Goal: Information Seeking & Learning: Check status

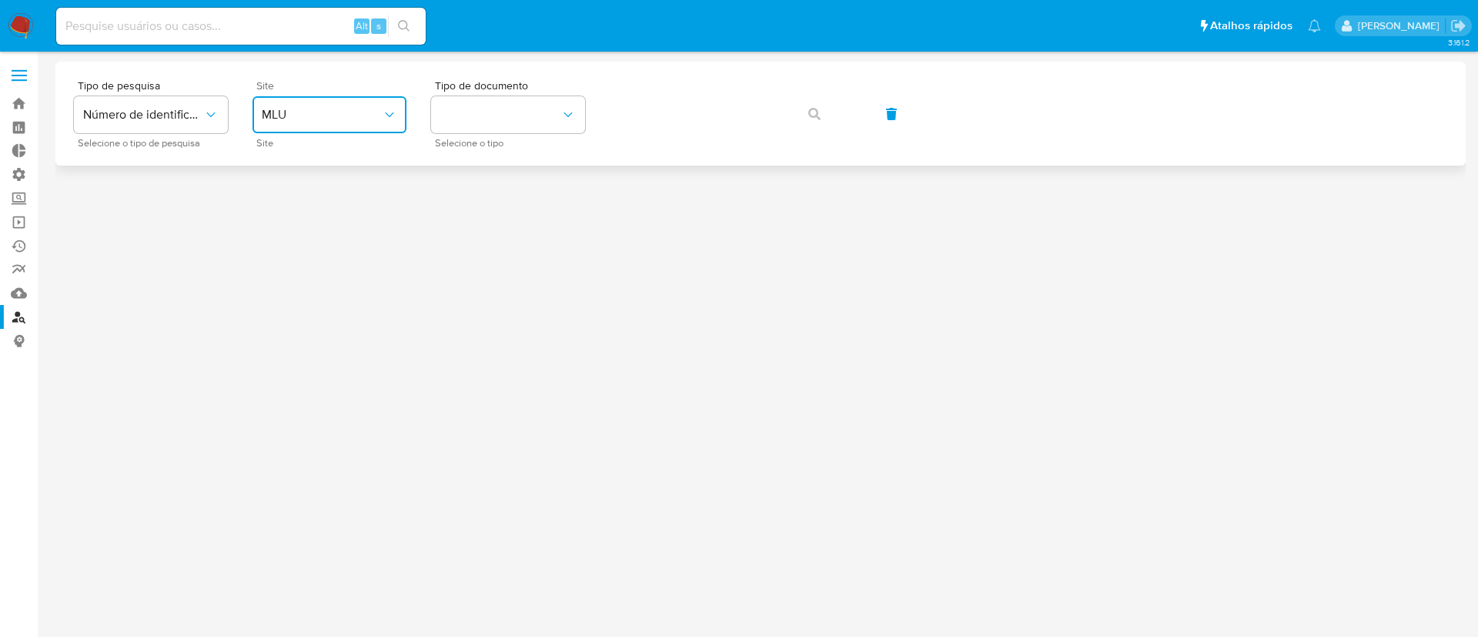
click at [352, 115] on span "MLU" at bounding box center [322, 114] width 120 height 15
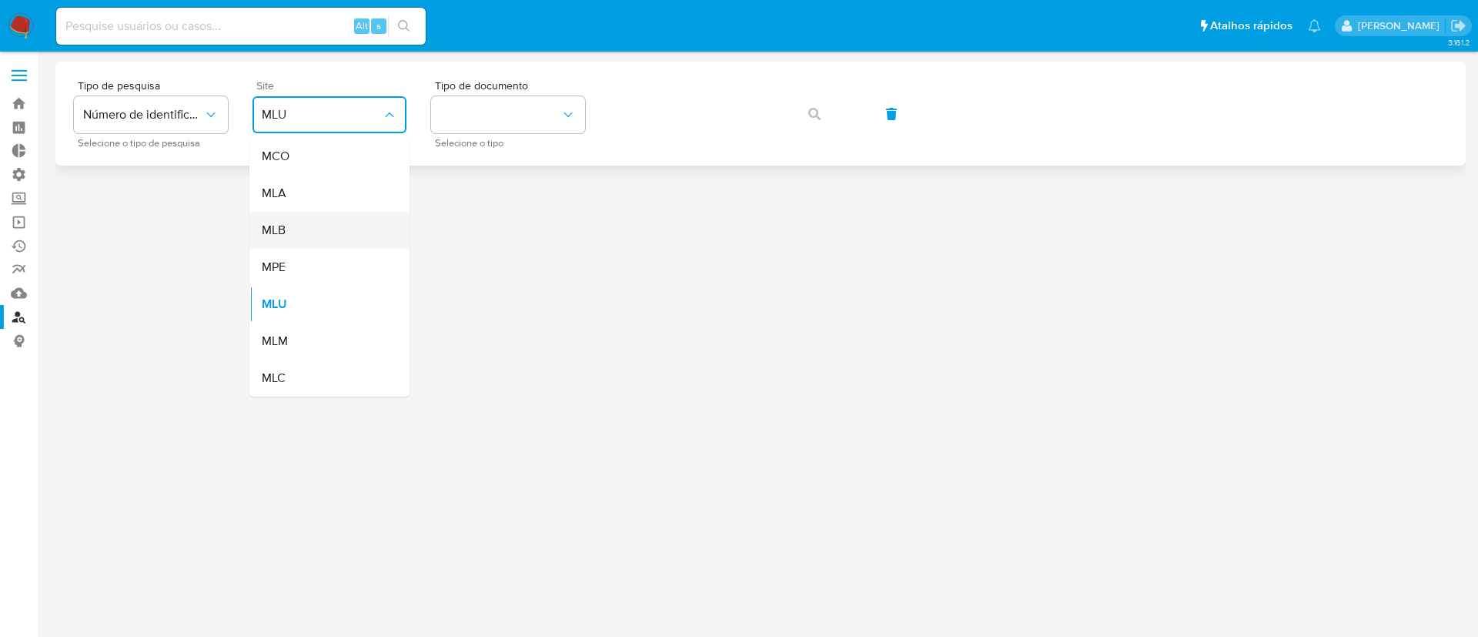
click at [325, 220] on div "MLB" at bounding box center [325, 230] width 126 height 37
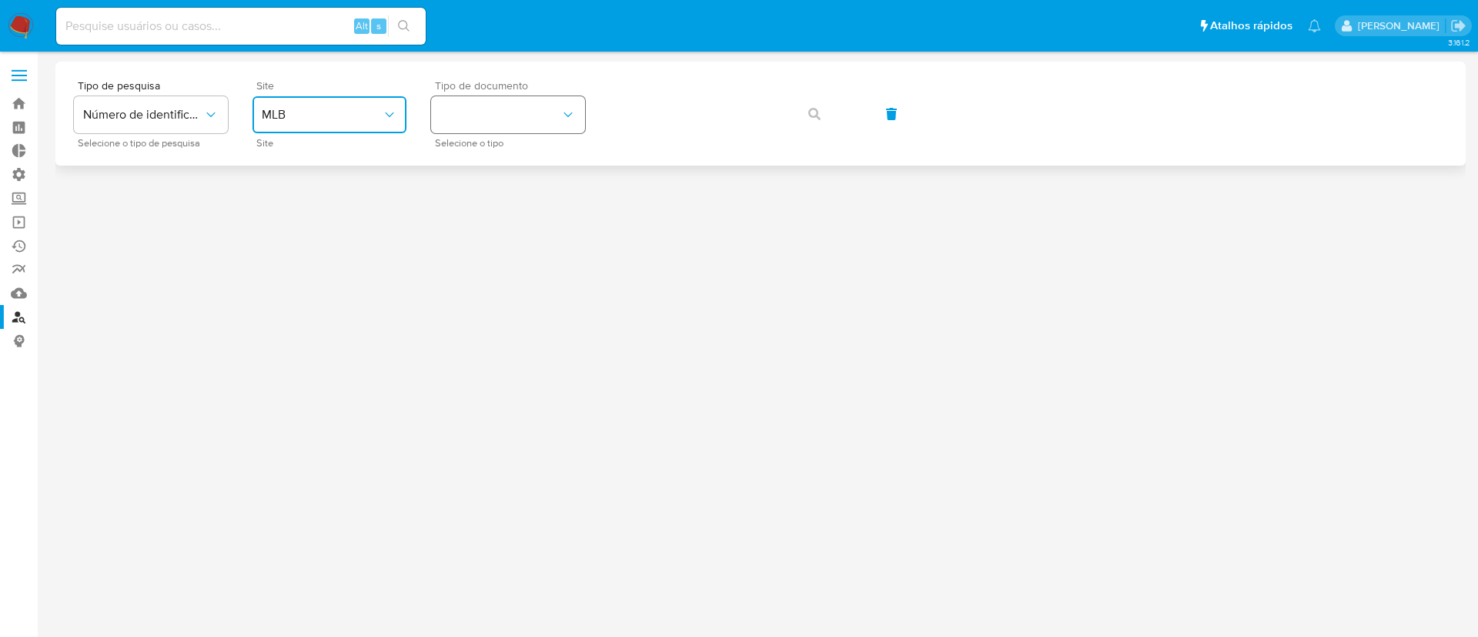
click at [476, 121] on button "identificationType" at bounding box center [508, 114] width 154 height 37
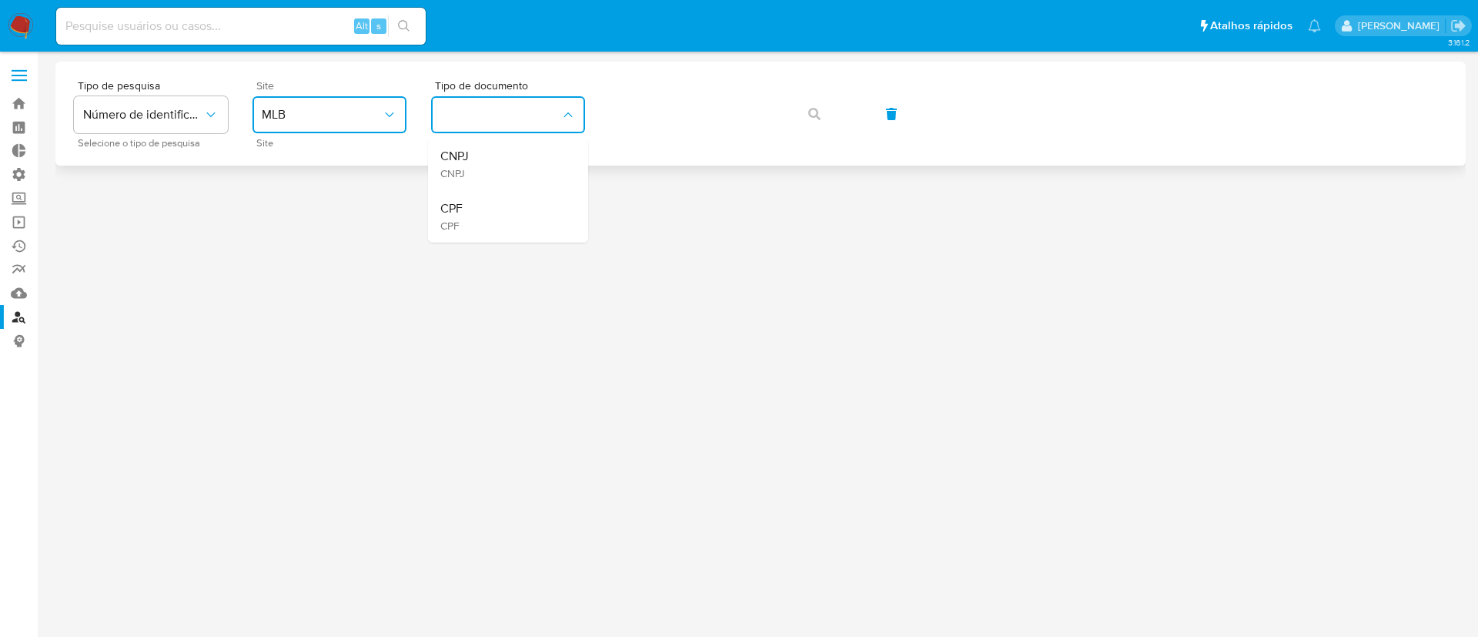
click at [490, 153] on div "CNPJ CNPJ" at bounding box center [503, 164] width 126 height 52
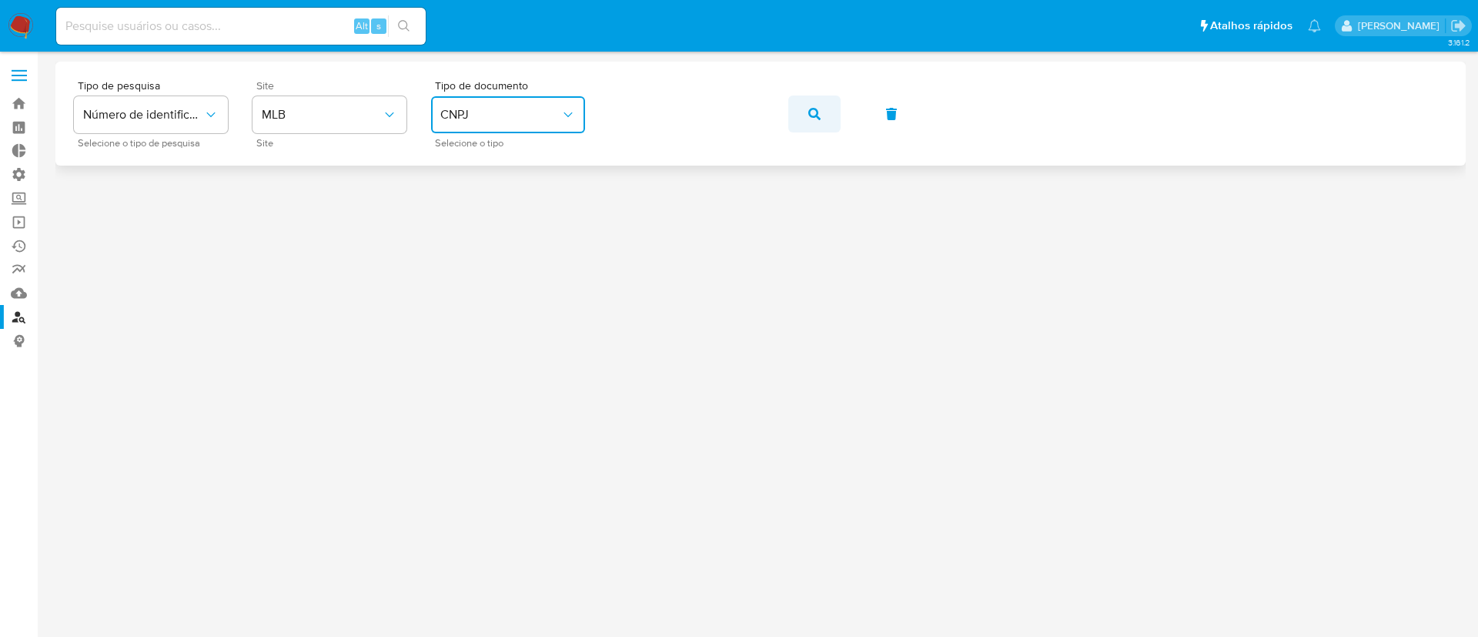
click at [819, 116] on icon "button" at bounding box center [814, 114] width 12 height 12
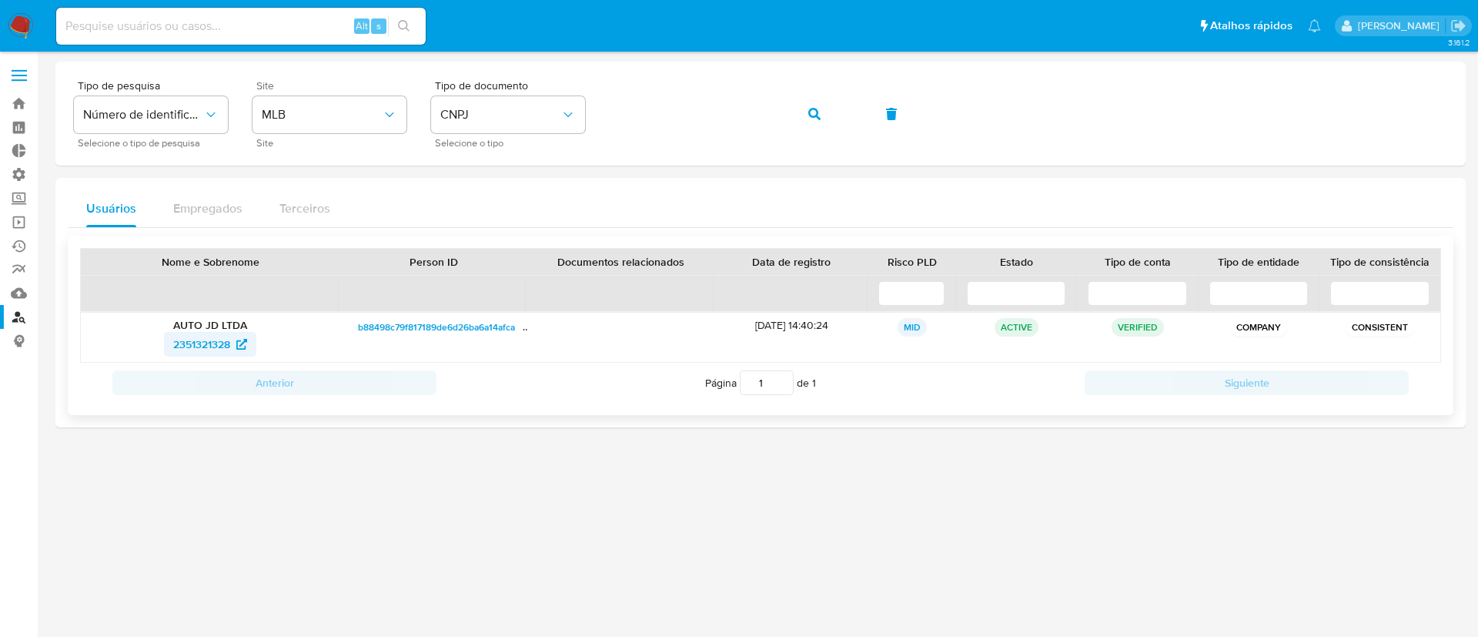
click at [208, 348] on span "2351321328" at bounding box center [201, 344] width 57 height 25
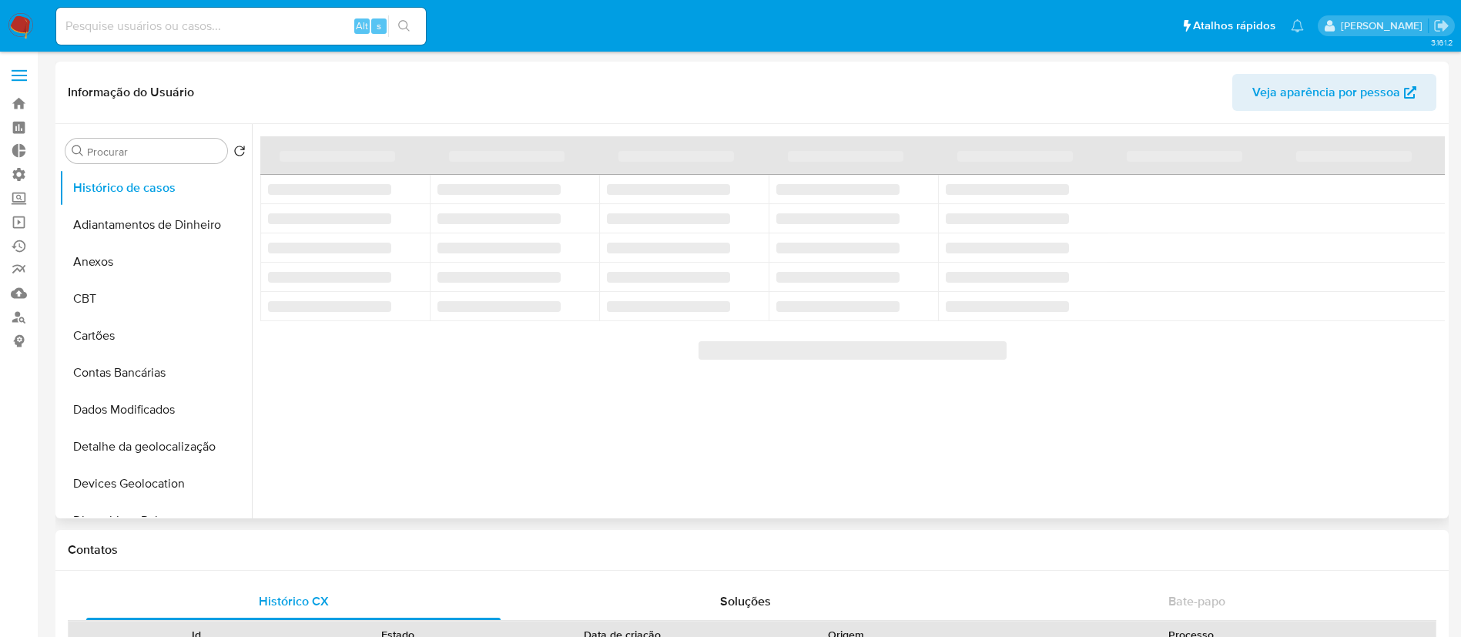
select select "10"
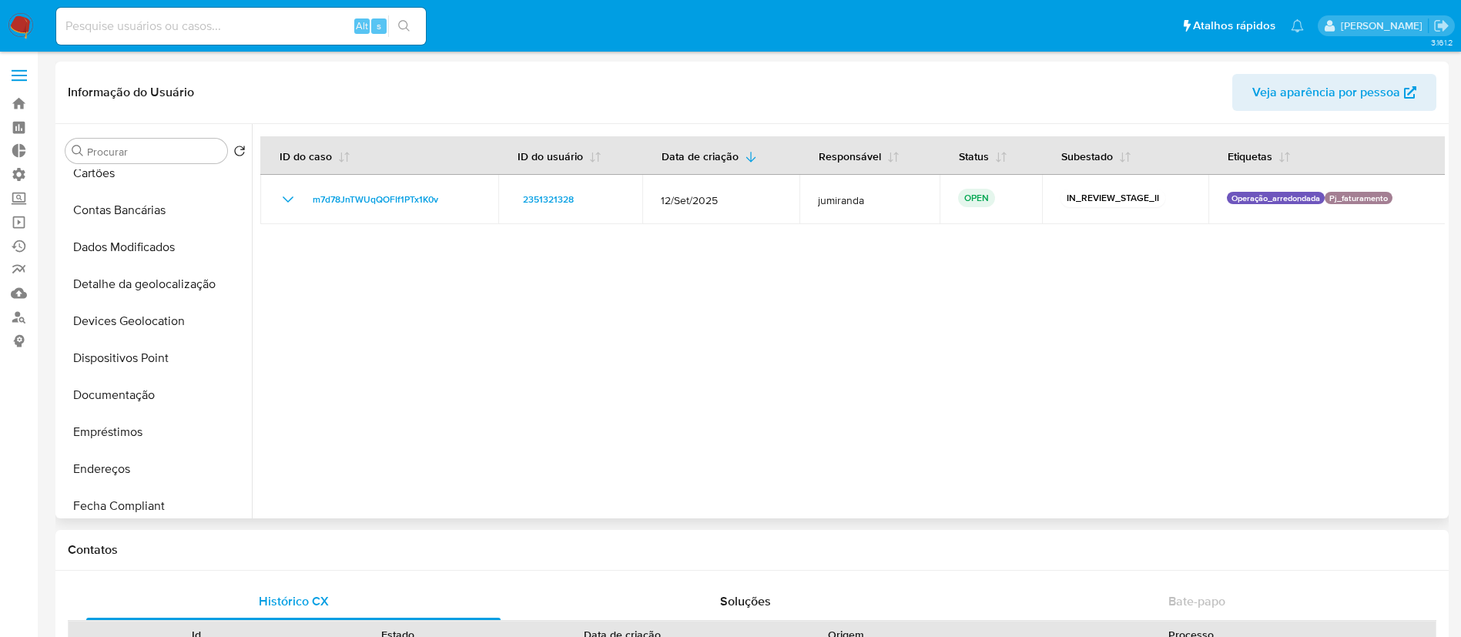
scroll to position [155, 0]
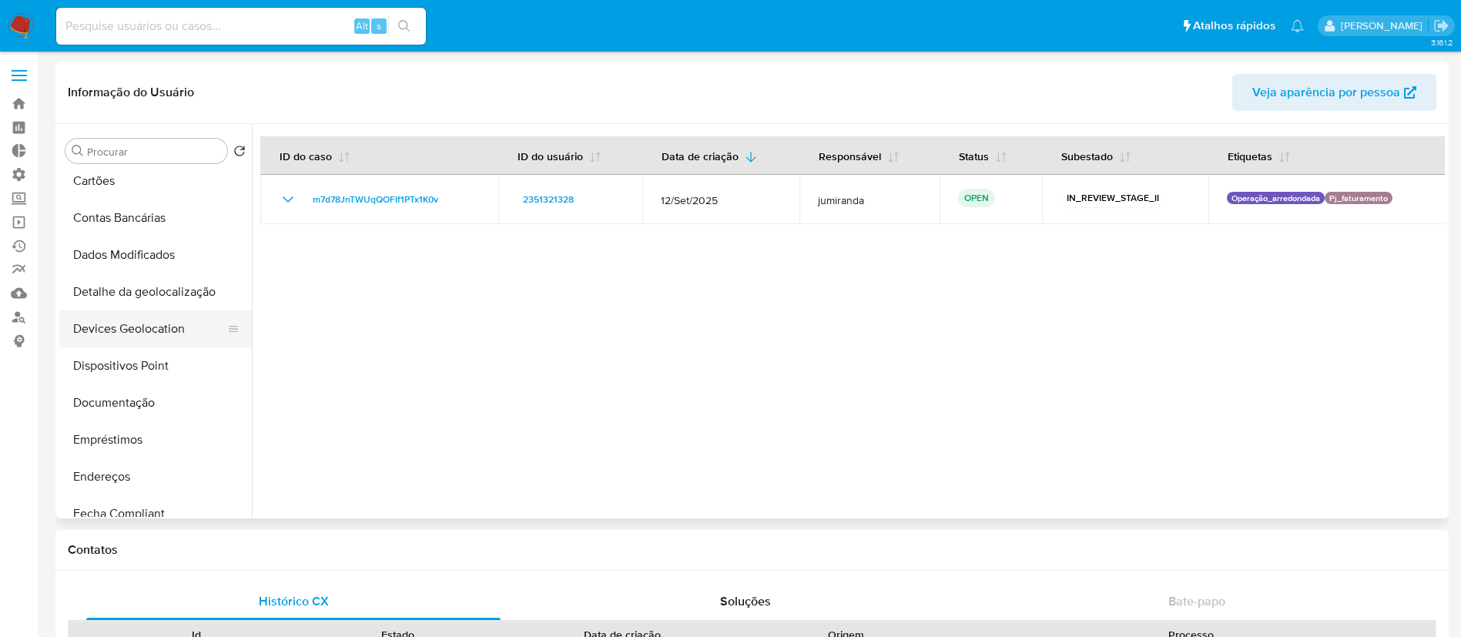
click at [154, 334] on button "Devices Geolocation" at bounding box center [149, 328] width 180 height 37
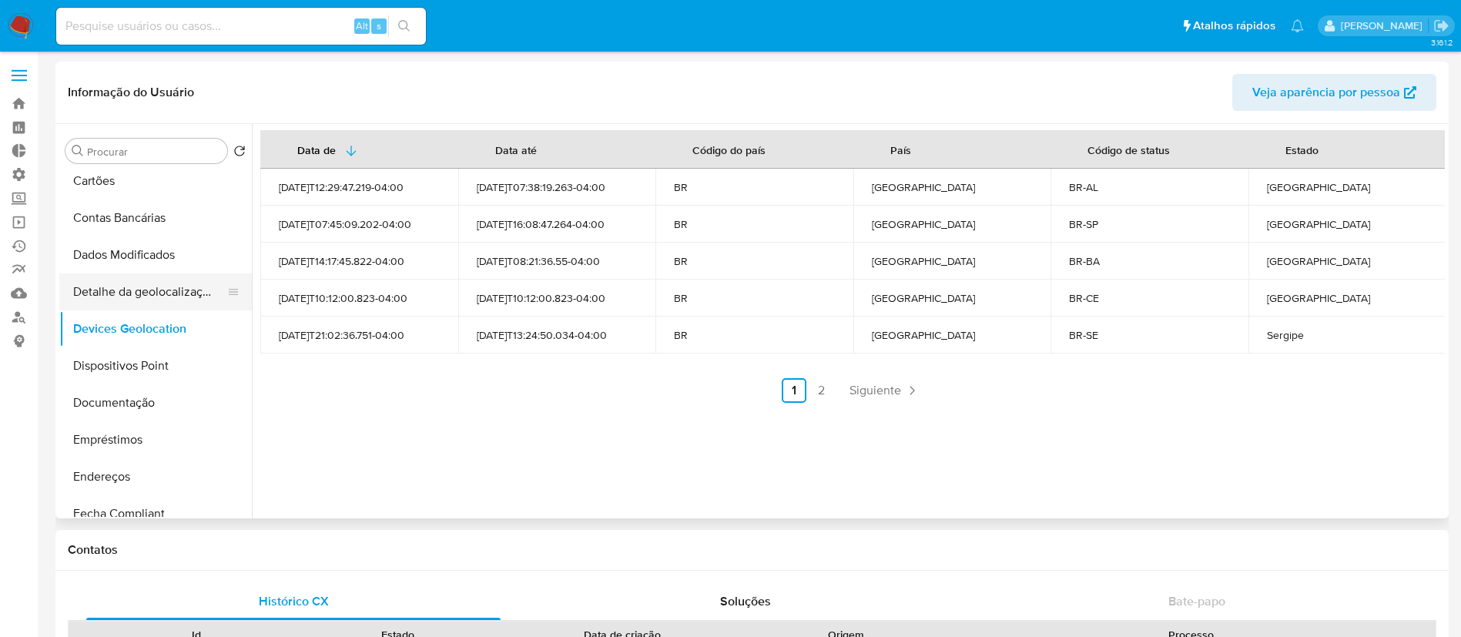
click at [142, 295] on button "Detalhe da geolocalização" at bounding box center [149, 291] width 180 height 37
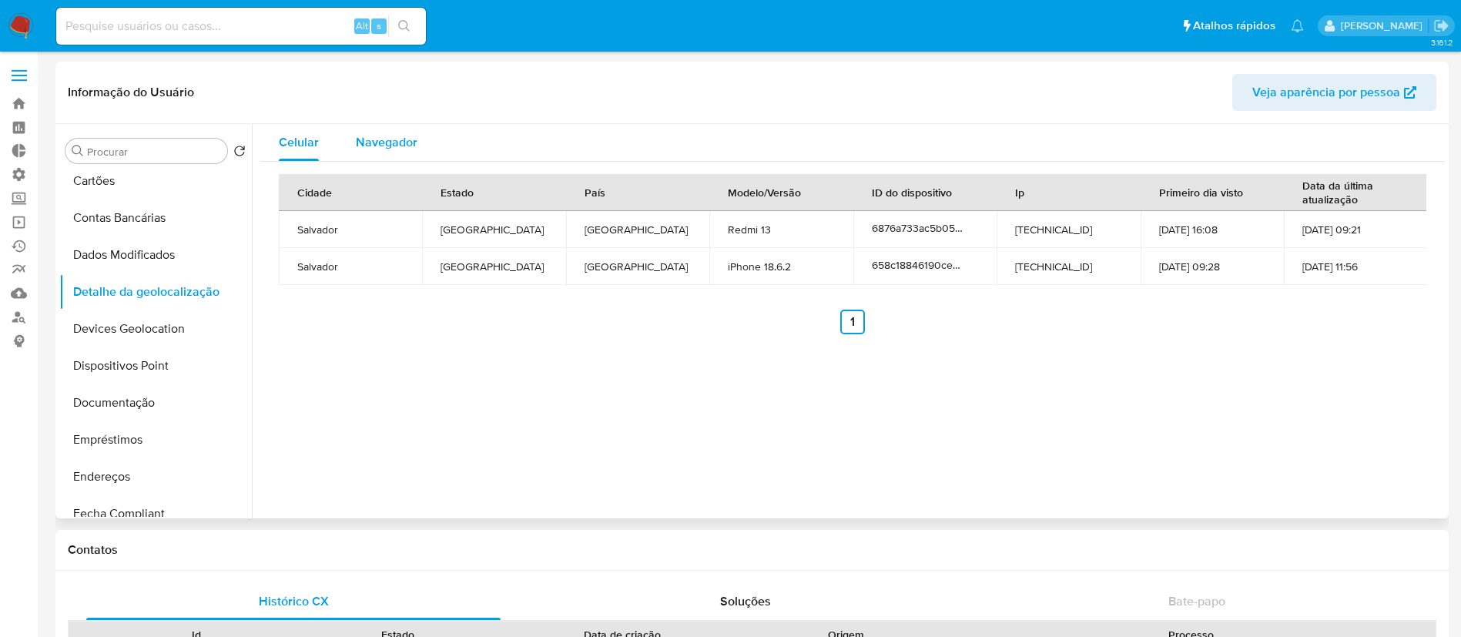
click at [387, 136] on span "Navegador" at bounding box center [387, 142] width 62 height 18
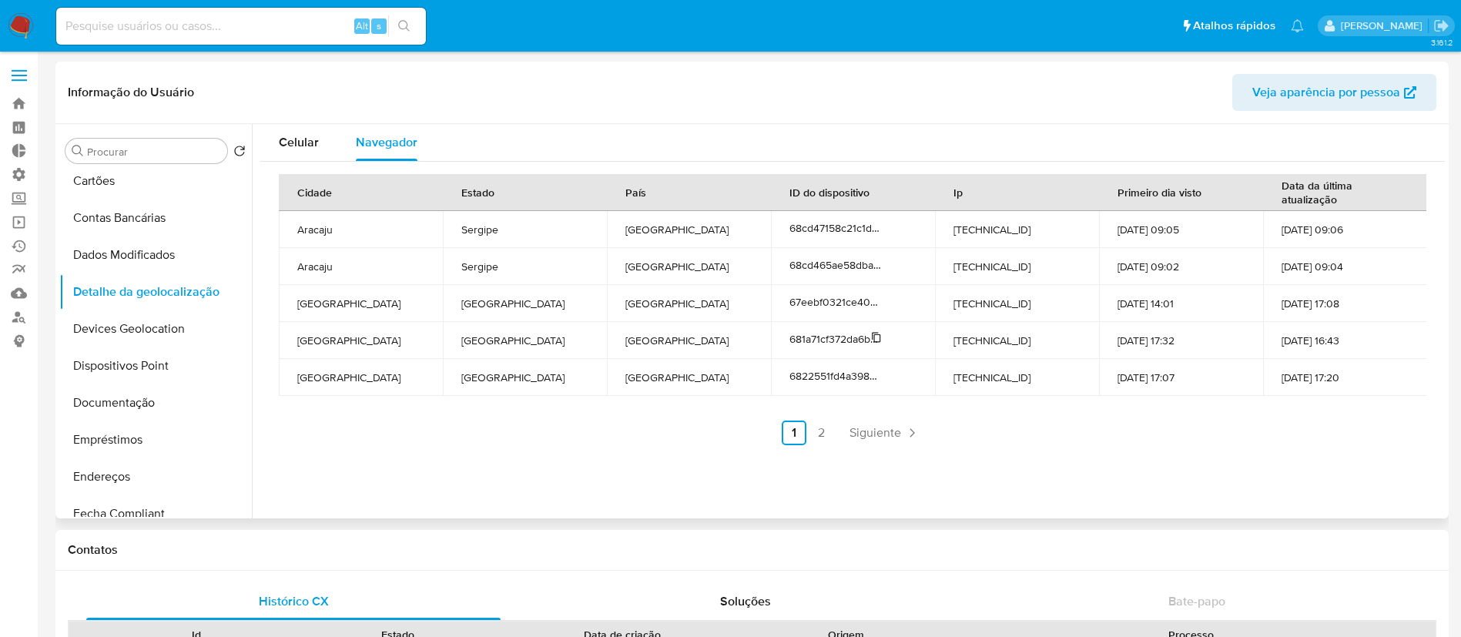
click at [874, 332] on icon at bounding box center [876, 337] width 11 height 11
click at [826, 430] on link "2" at bounding box center [821, 432] width 25 height 25
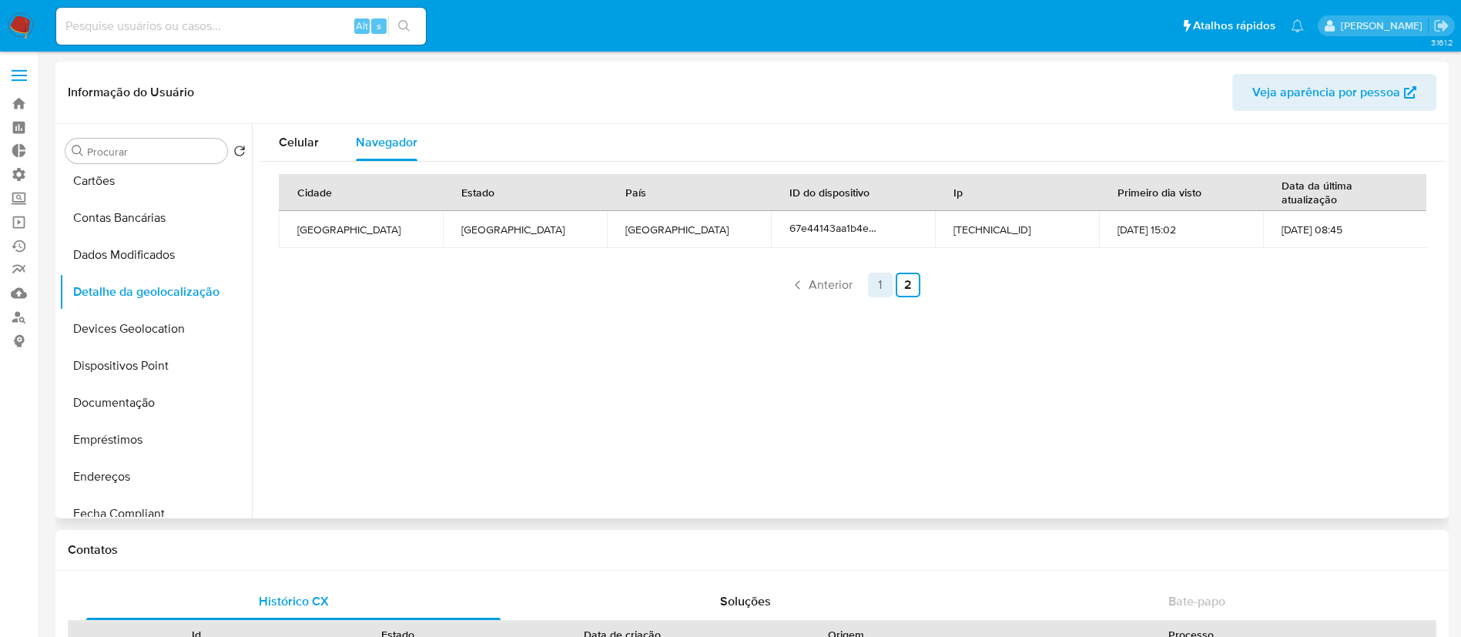
click at [871, 286] on link "1" at bounding box center [880, 285] width 25 height 25
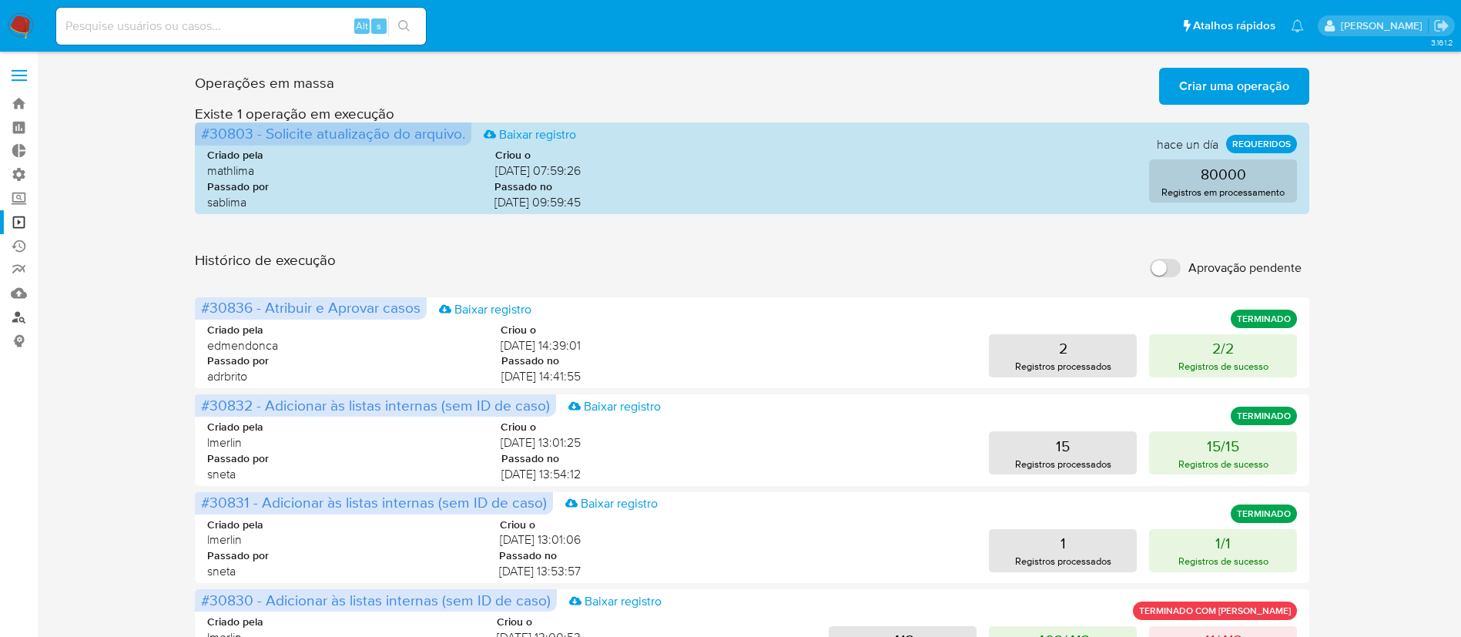
click at [15, 318] on link "Localizador de pessoas" at bounding box center [91, 317] width 183 height 24
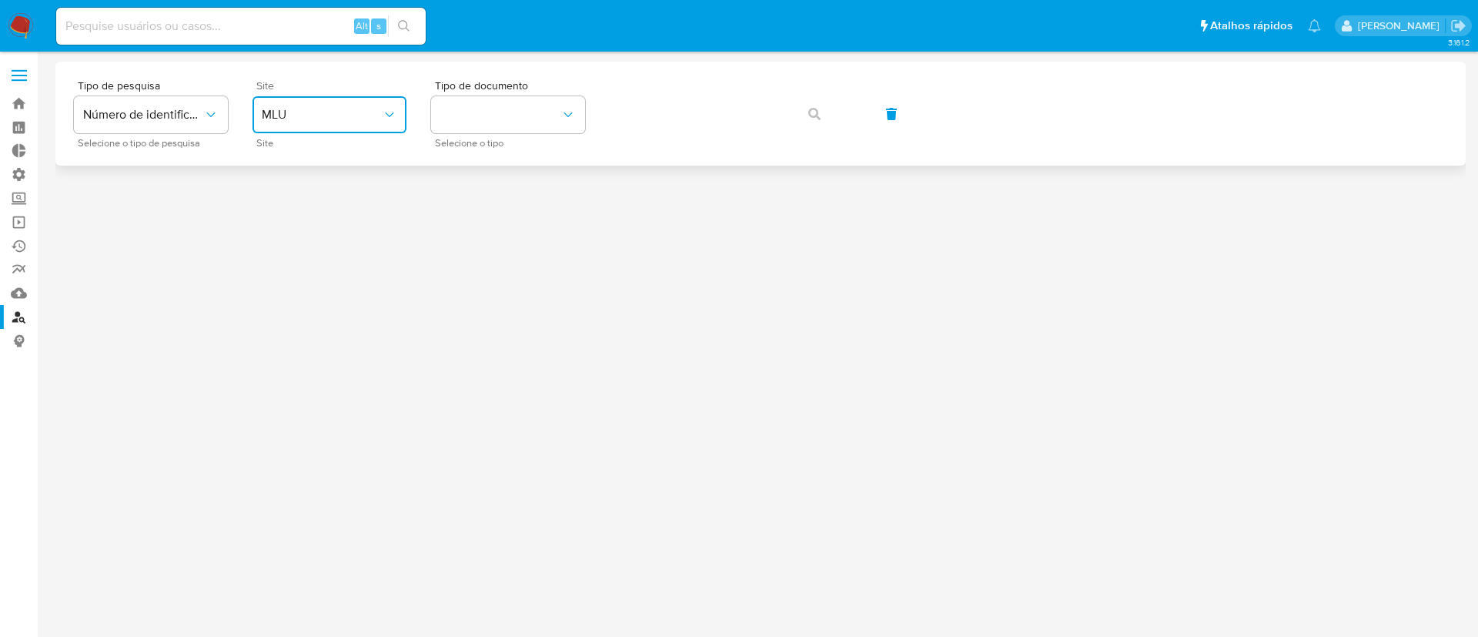
click at [309, 122] on span "MLU" at bounding box center [322, 114] width 120 height 15
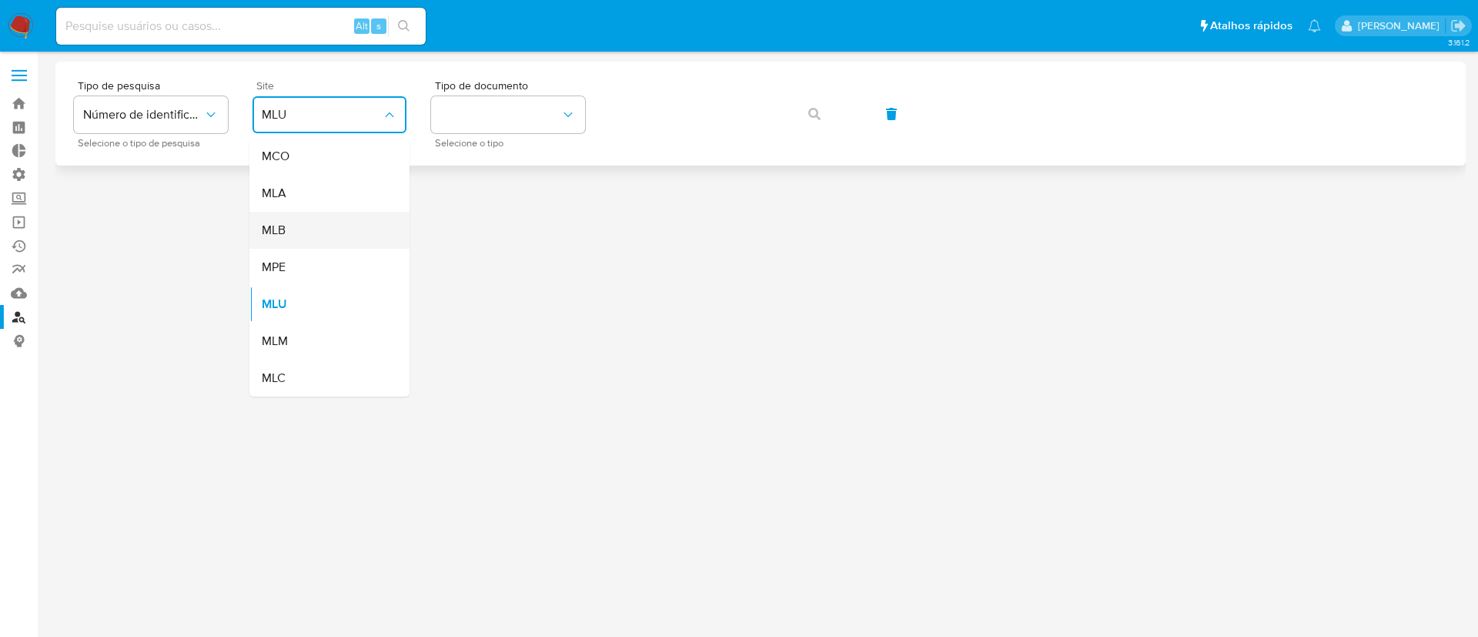
click at [307, 218] on div "MLB" at bounding box center [325, 230] width 126 height 37
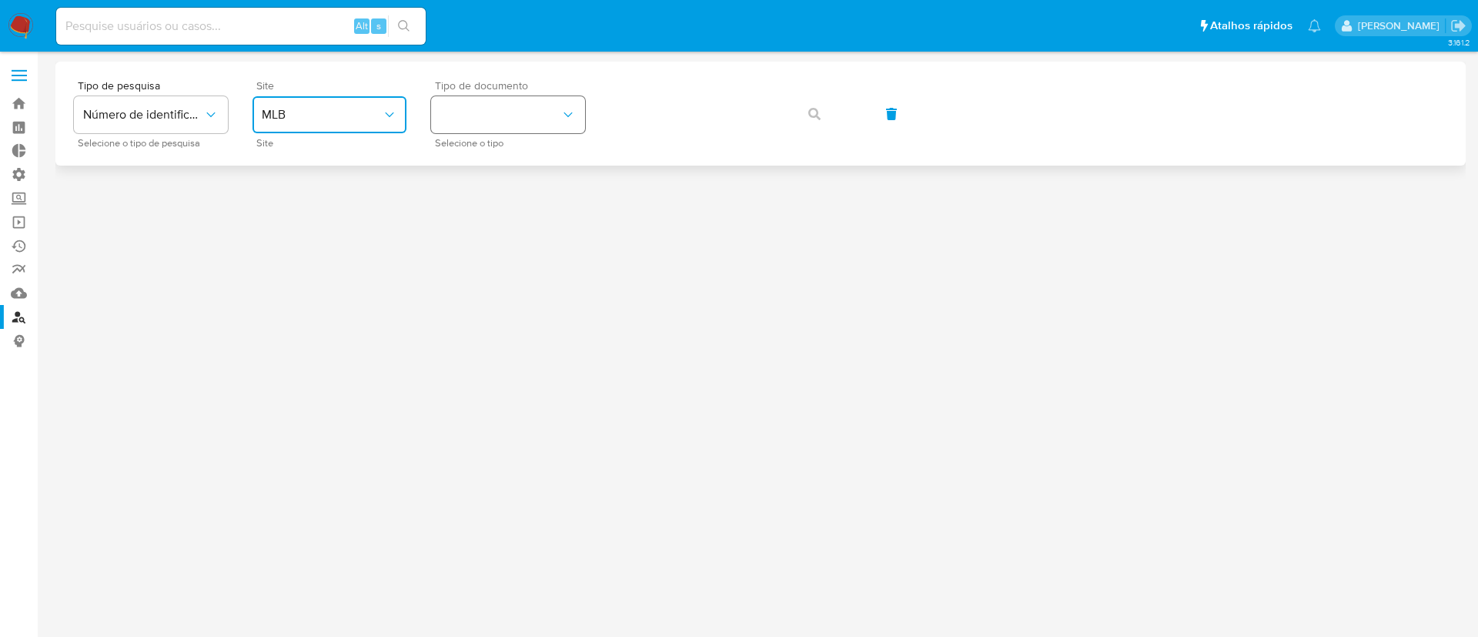
click at [491, 132] on button "identificationType" at bounding box center [508, 114] width 154 height 37
click at [491, 158] on div "CNPJ CNPJ" at bounding box center [503, 164] width 126 height 52
click at [812, 111] on icon "button" at bounding box center [814, 114] width 12 height 12
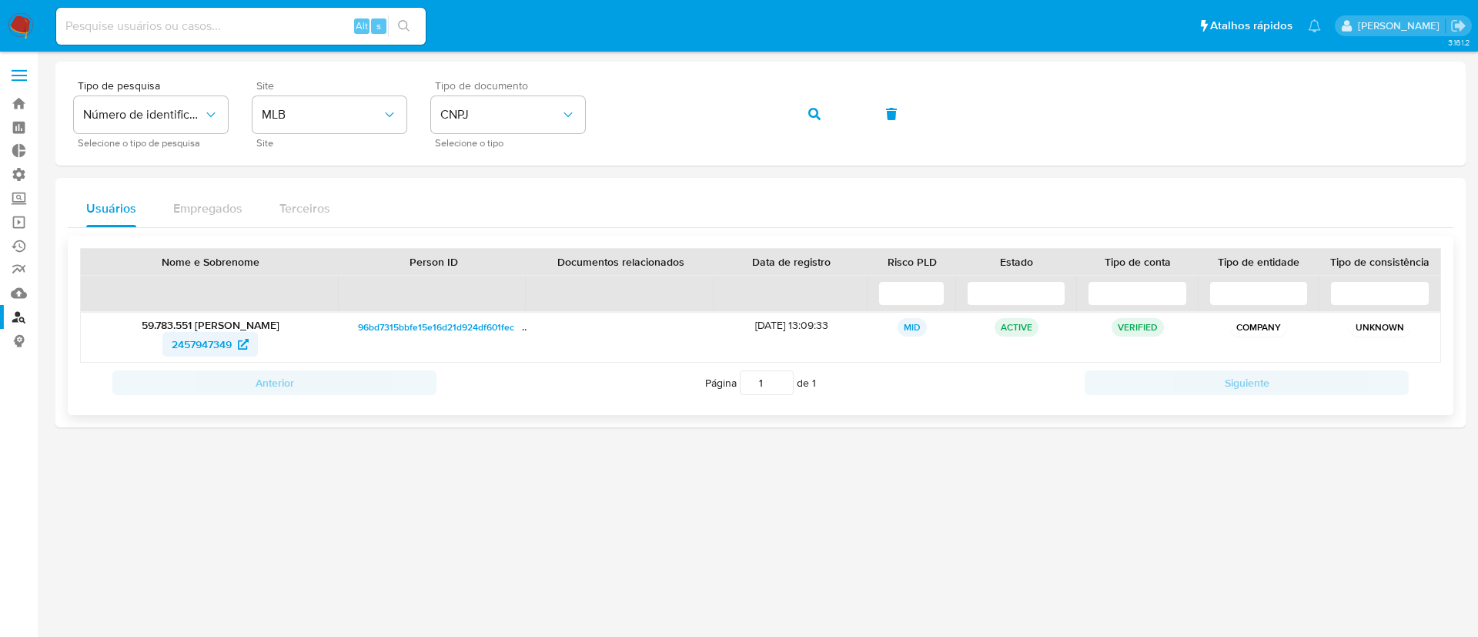
click at [193, 338] on span "2457947349" at bounding box center [202, 344] width 60 height 25
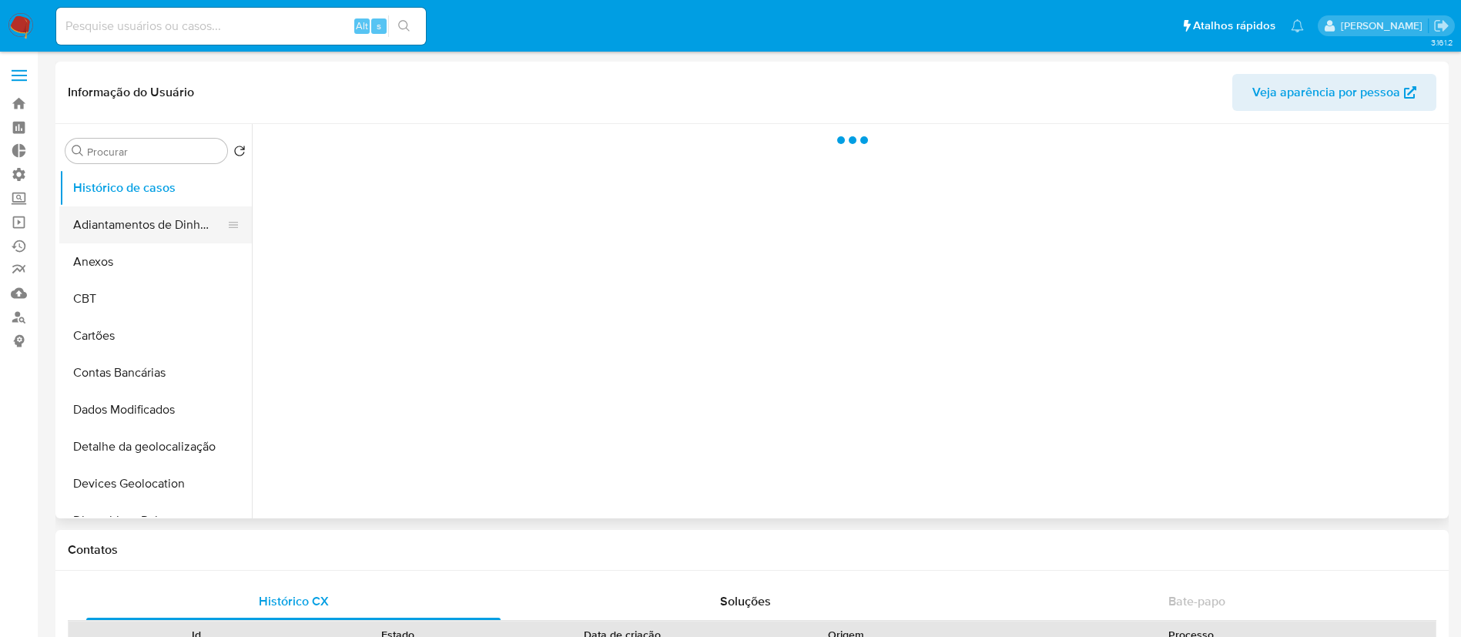
select select "10"
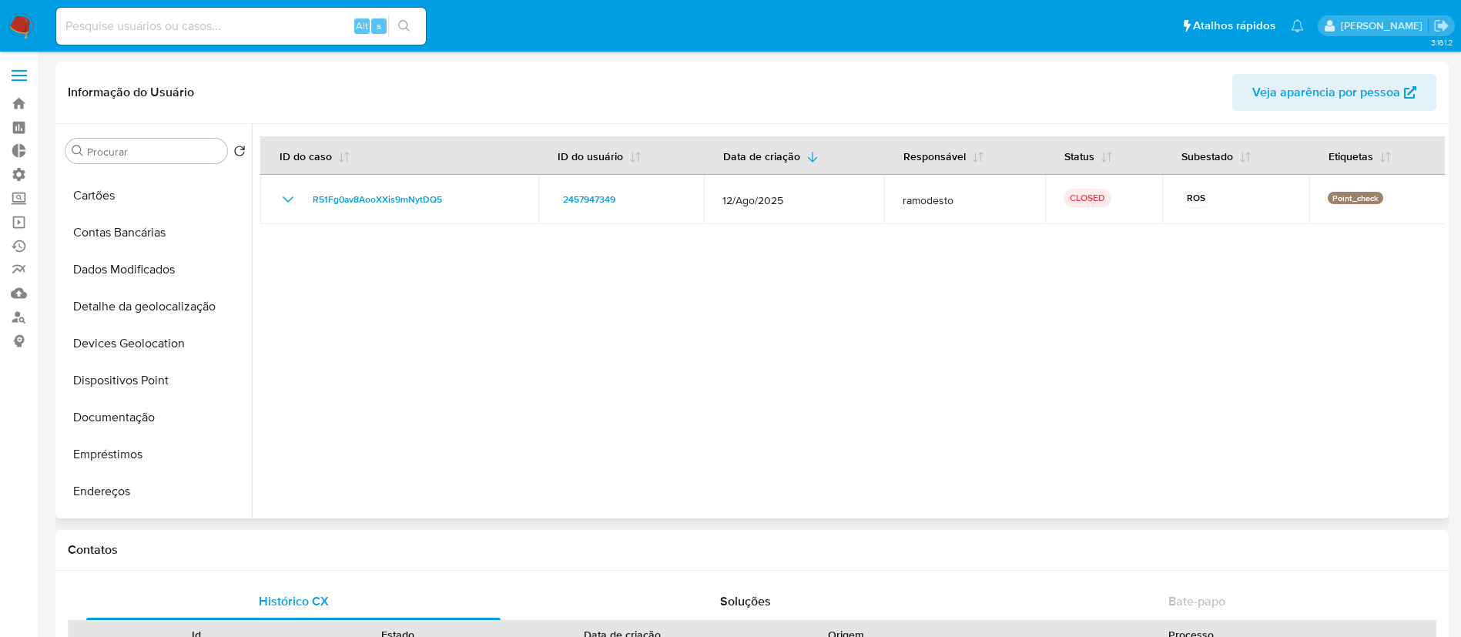
scroll to position [142, 0]
click at [128, 311] on button "Detalhe da geolocalização" at bounding box center [149, 304] width 180 height 37
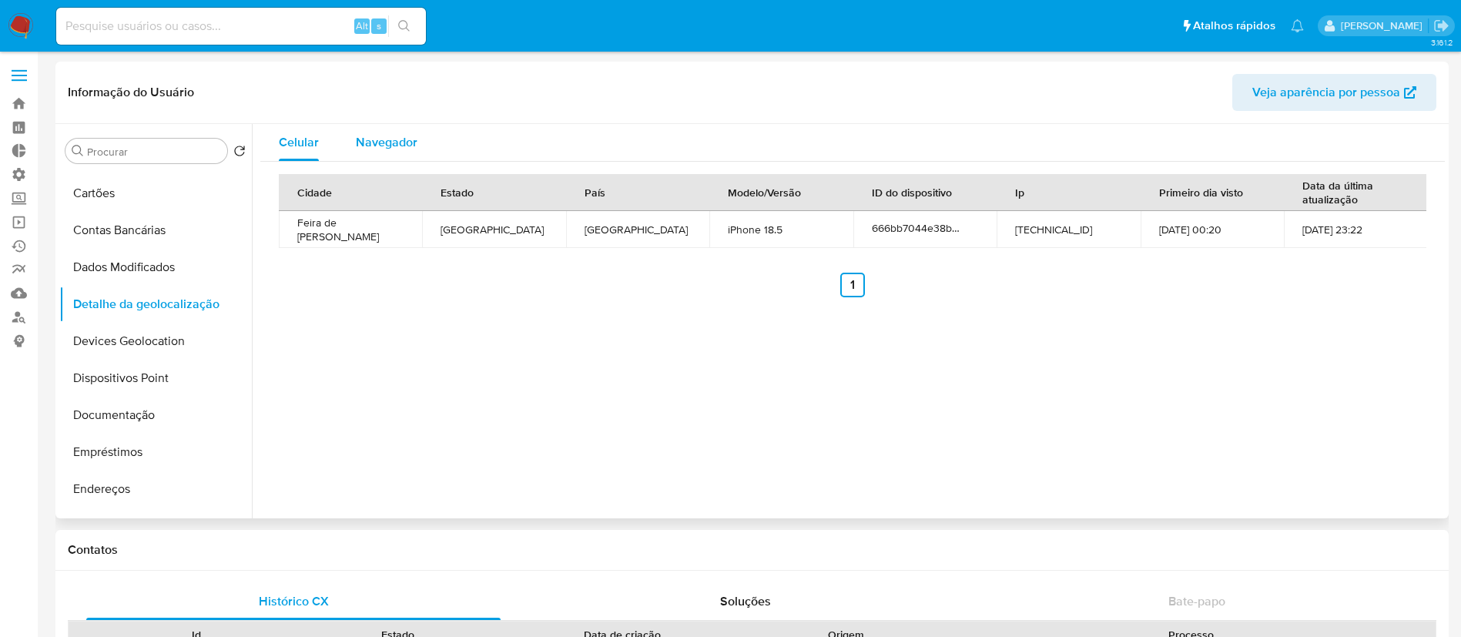
click at [403, 141] on span "Navegador" at bounding box center [387, 142] width 62 height 18
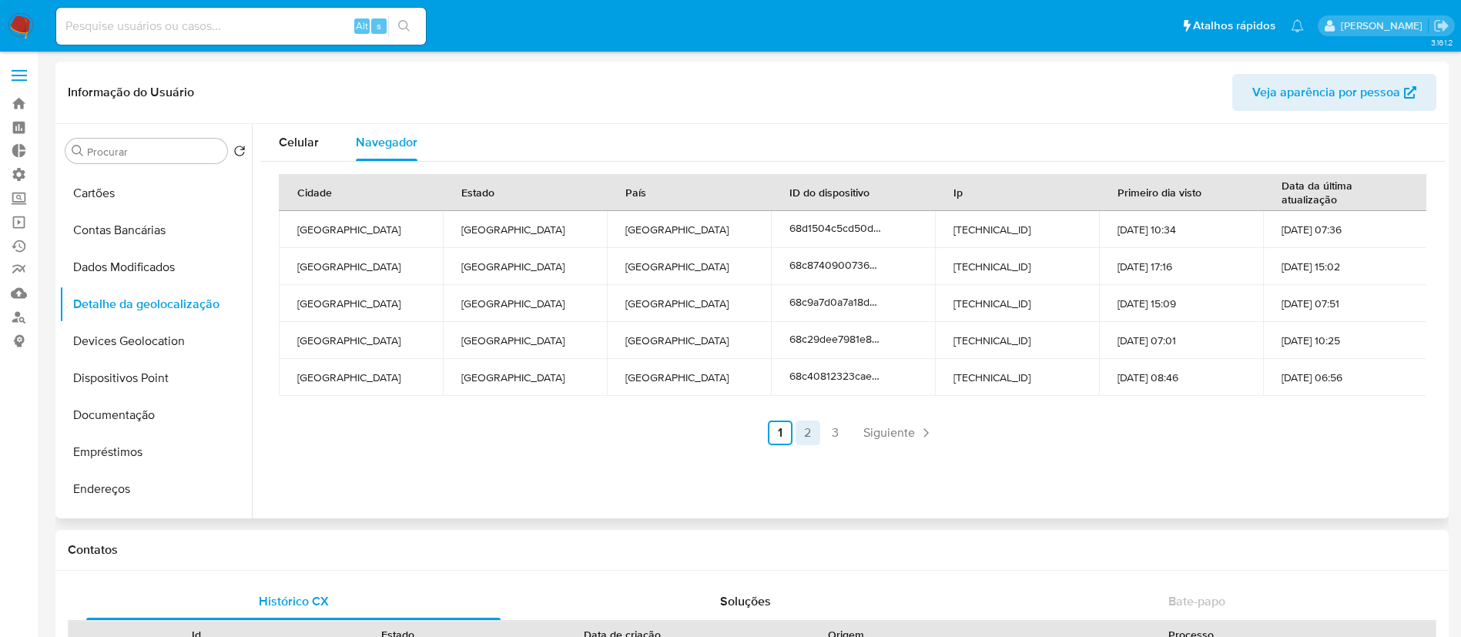
click at [807, 437] on link "2" at bounding box center [807, 432] width 25 height 25
click at [870, 434] on link "3" at bounding box center [876, 432] width 25 height 25
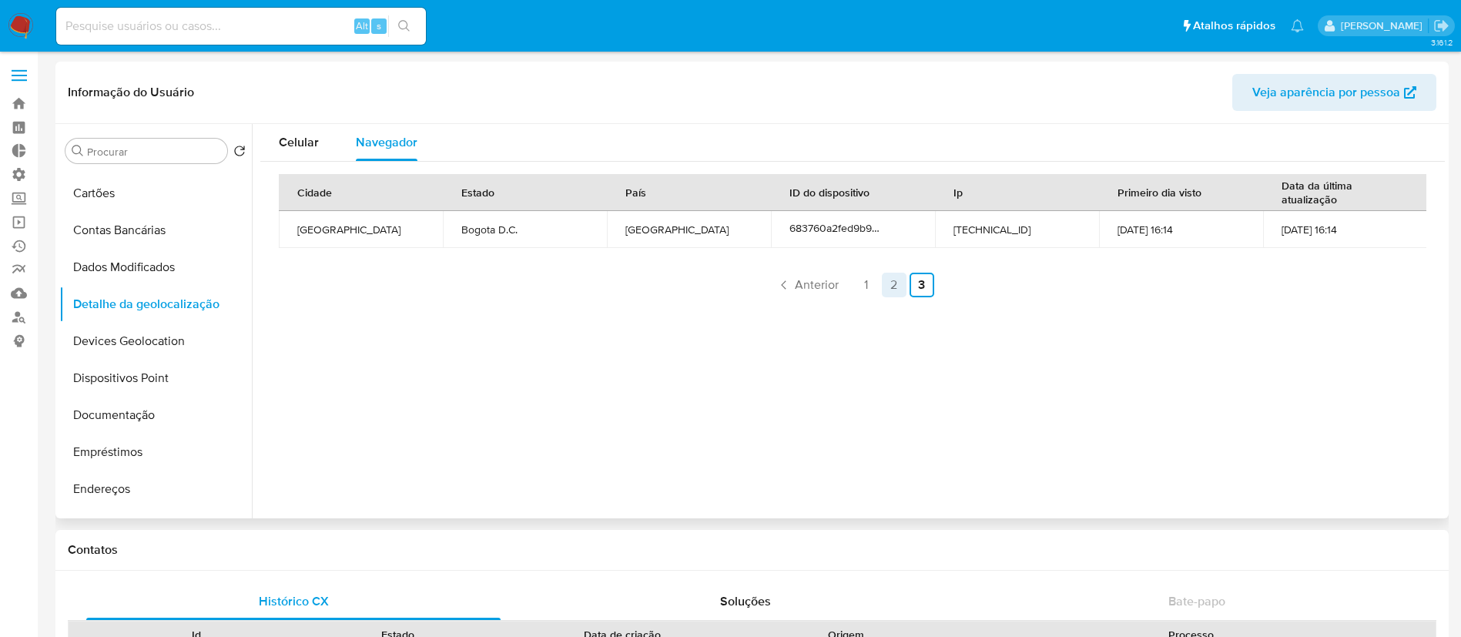
click at [892, 279] on link "2" at bounding box center [894, 285] width 25 height 25
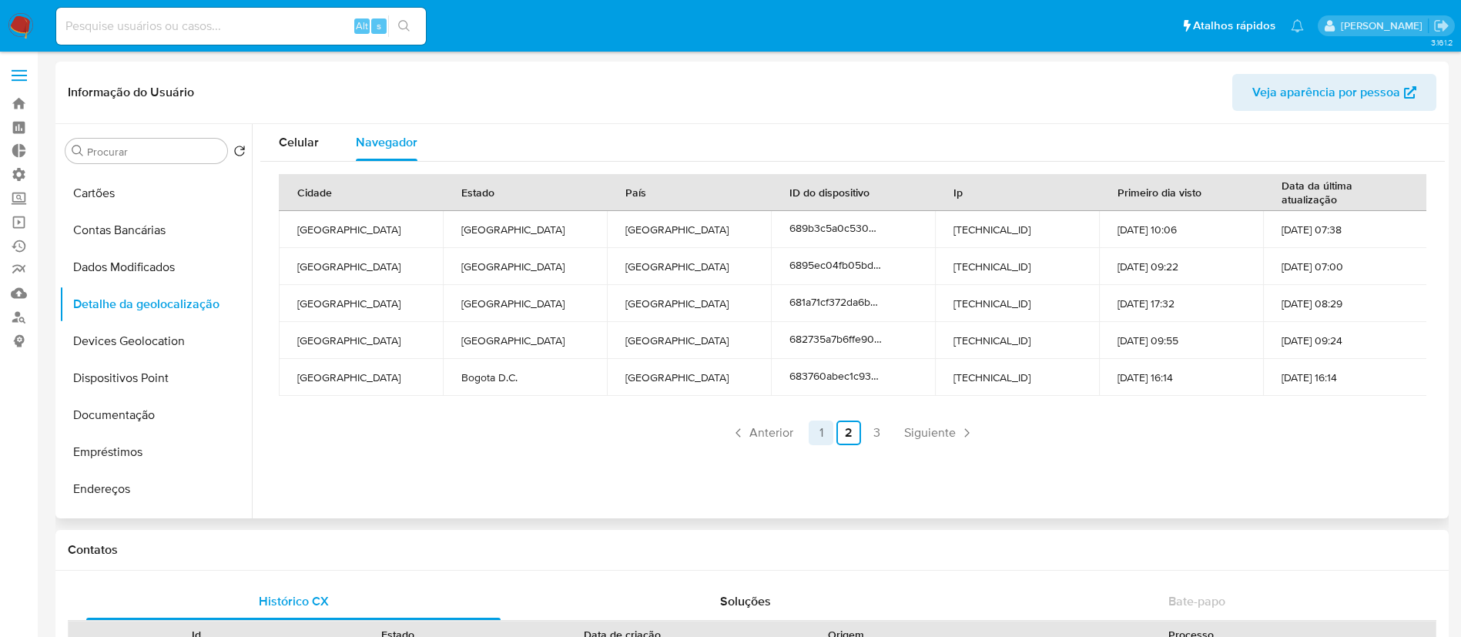
click at [820, 437] on link "1" at bounding box center [820, 432] width 25 height 25
click at [837, 437] on link "3" at bounding box center [835, 432] width 25 height 25
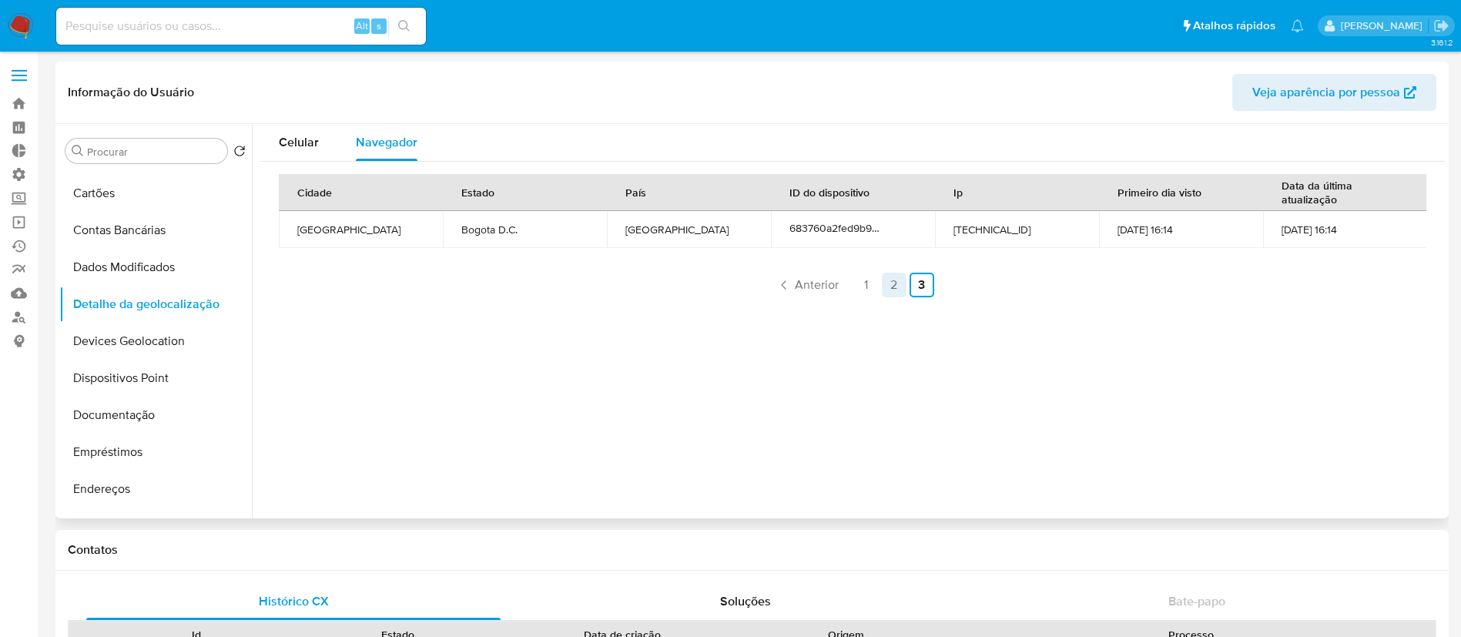
click at [893, 282] on link "2" at bounding box center [894, 285] width 25 height 25
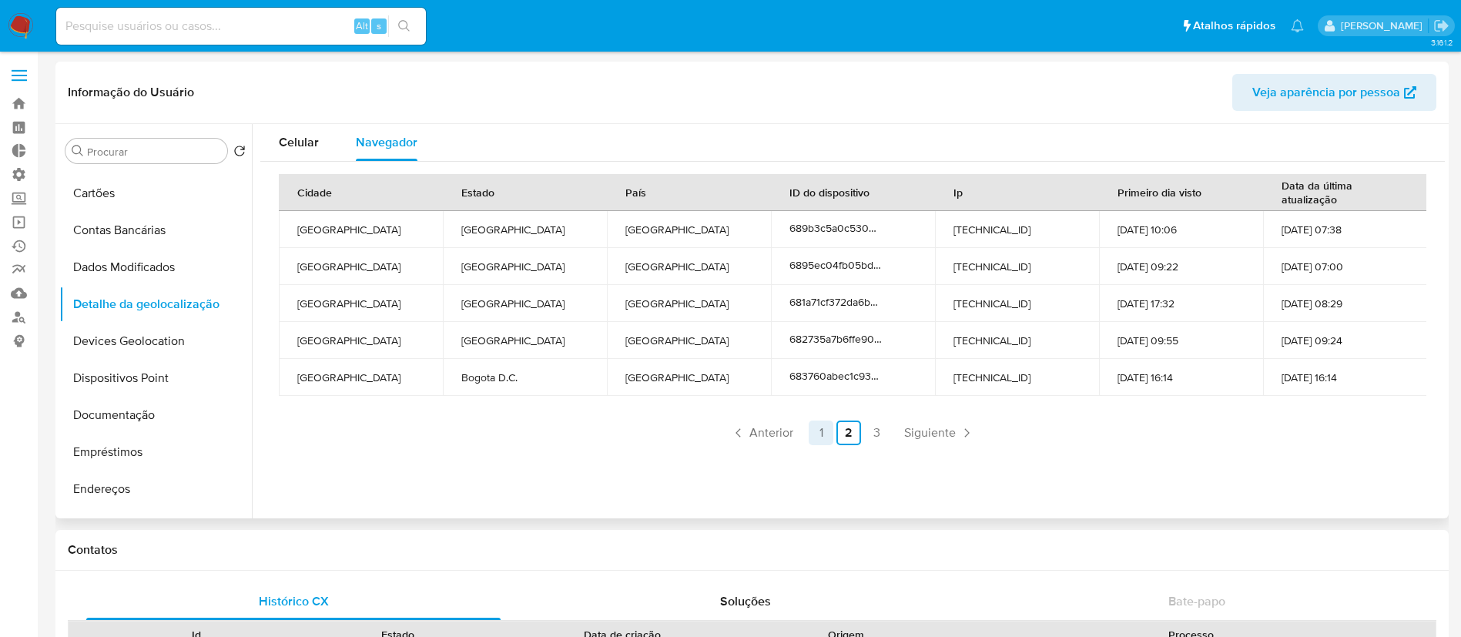
click at [815, 429] on link "1" at bounding box center [820, 432] width 25 height 25
drag, startPoint x: 1019, startPoint y: 229, endPoint x: 952, endPoint y: 229, distance: 67.8
click at [952, 229] on td "177.154.133.162" at bounding box center [1017, 229] width 164 height 37
click at [878, 226] on icon at bounding box center [876, 227] width 8 height 10
click at [876, 223] on icon at bounding box center [876, 227] width 8 height 10
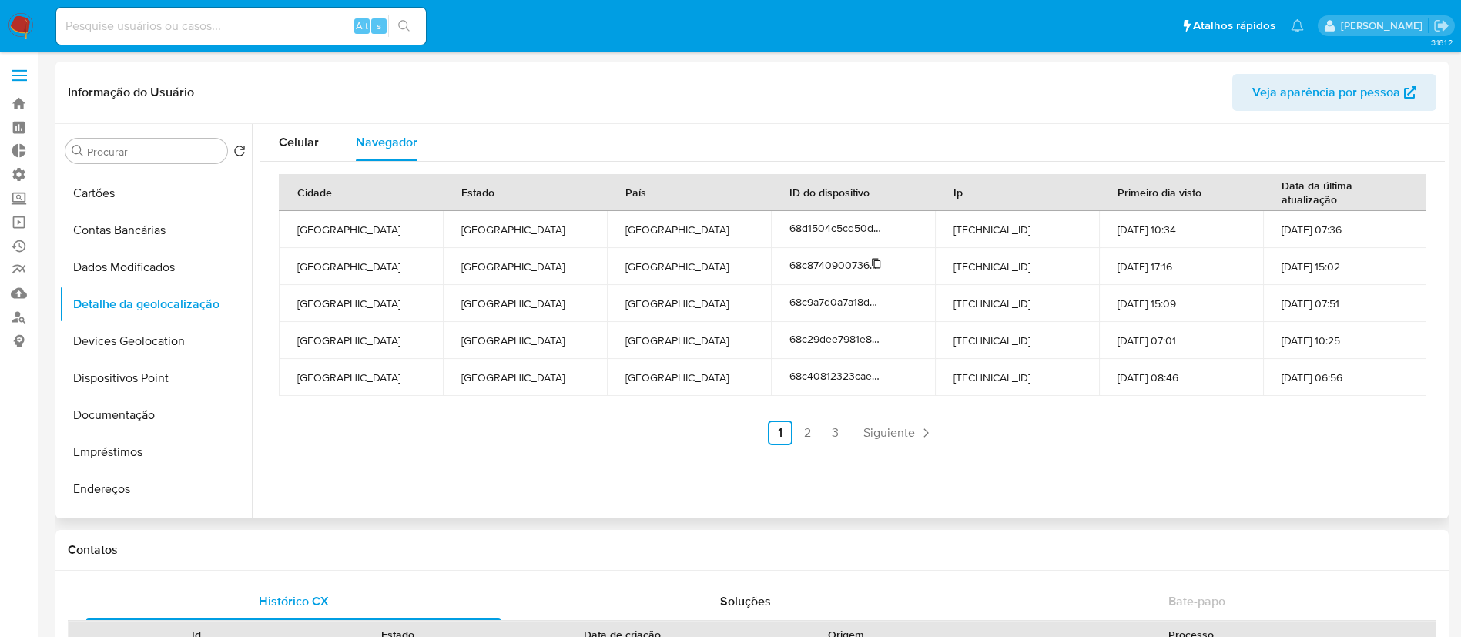
click at [872, 260] on icon at bounding box center [876, 264] width 8 height 10
drag, startPoint x: 1043, startPoint y: 303, endPoint x: 950, endPoint y: 296, distance: 93.4
click at [950, 296] on td "177.154.133.162" at bounding box center [1017, 303] width 164 height 37
copy td "177.154.133.162"
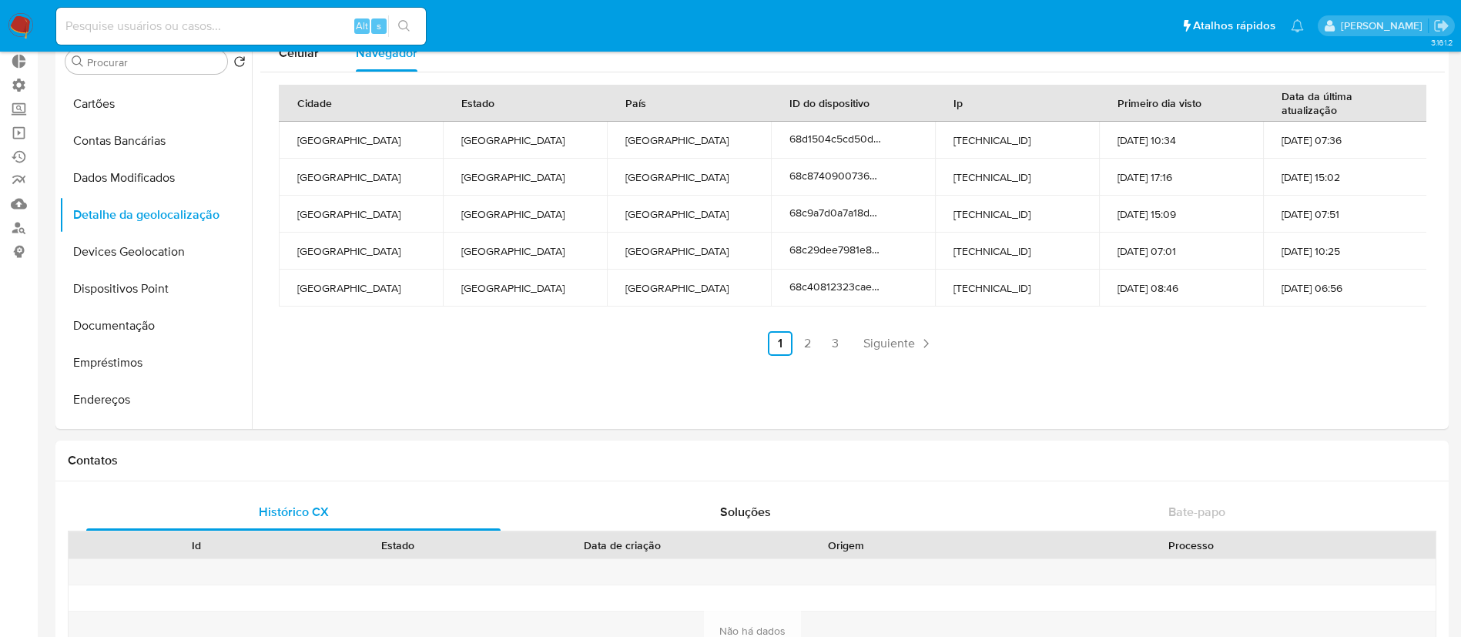
scroll to position [0, 0]
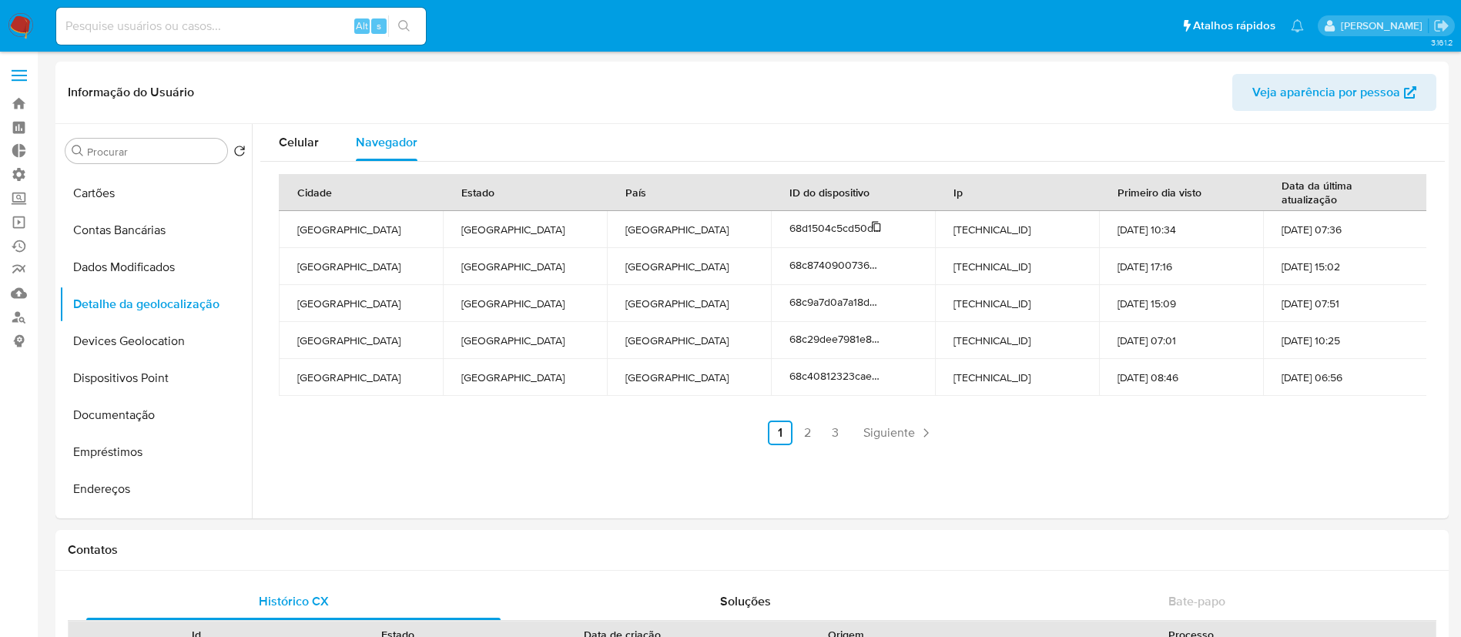
click at [878, 229] on icon at bounding box center [876, 227] width 8 height 10
click at [874, 261] on icon at bounding box center [876, 263] width 11 height 11
click at [875, 302] on icon at bounding box center [876, 300] width 11 height 11
click at [873, 372] on icon at bounding box center [876, 374] width 11 height 11
click at [802, 430] on link "2" at bounding box center [807, 432] width 25 height 25
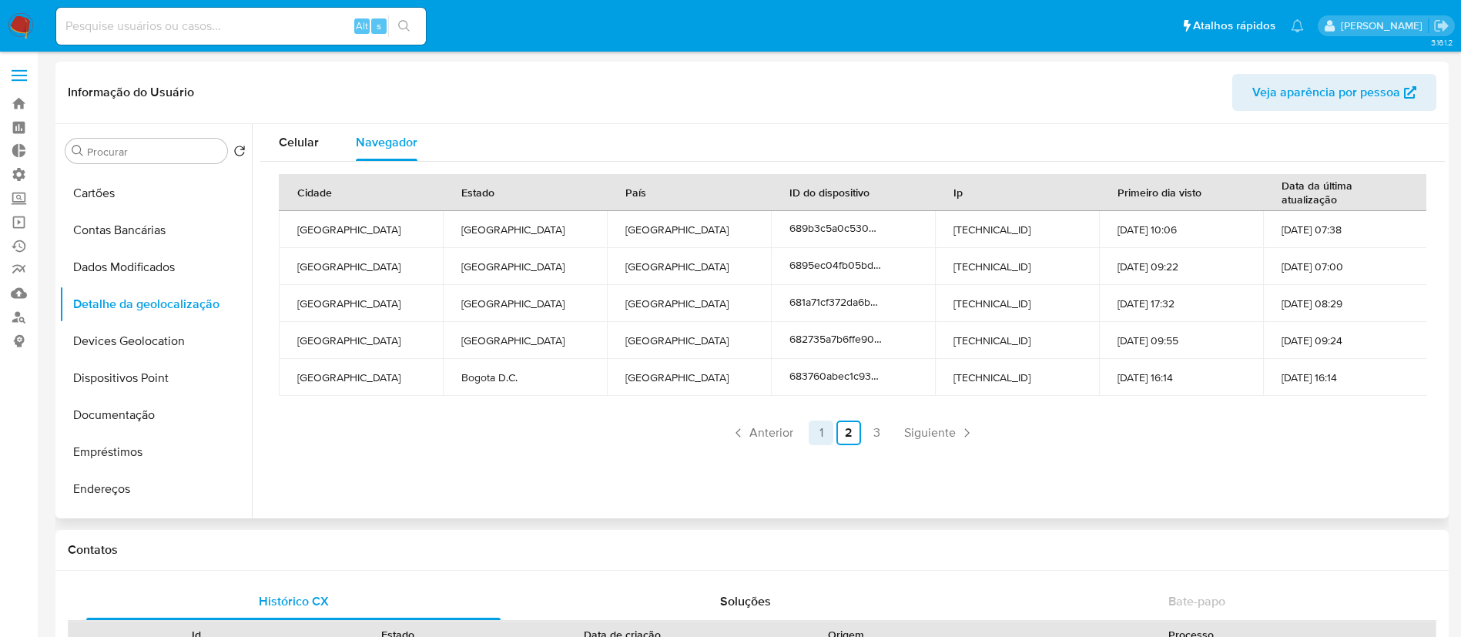
click at [808, 423] on link "1" at bounding box center [820, 432] width 25 height 25
click at [805, 428] on link "2" at bounding box center [807, 432] width 25 height 25
click at [875, 227] on icon at bounding box center [876, 226] width 11 height 11
click at [873, 263] on icon at bounding box center [876, 263] width 11 height 11
click at [875, 297] on icon at bounding box center [876, 301] width 8 height 10
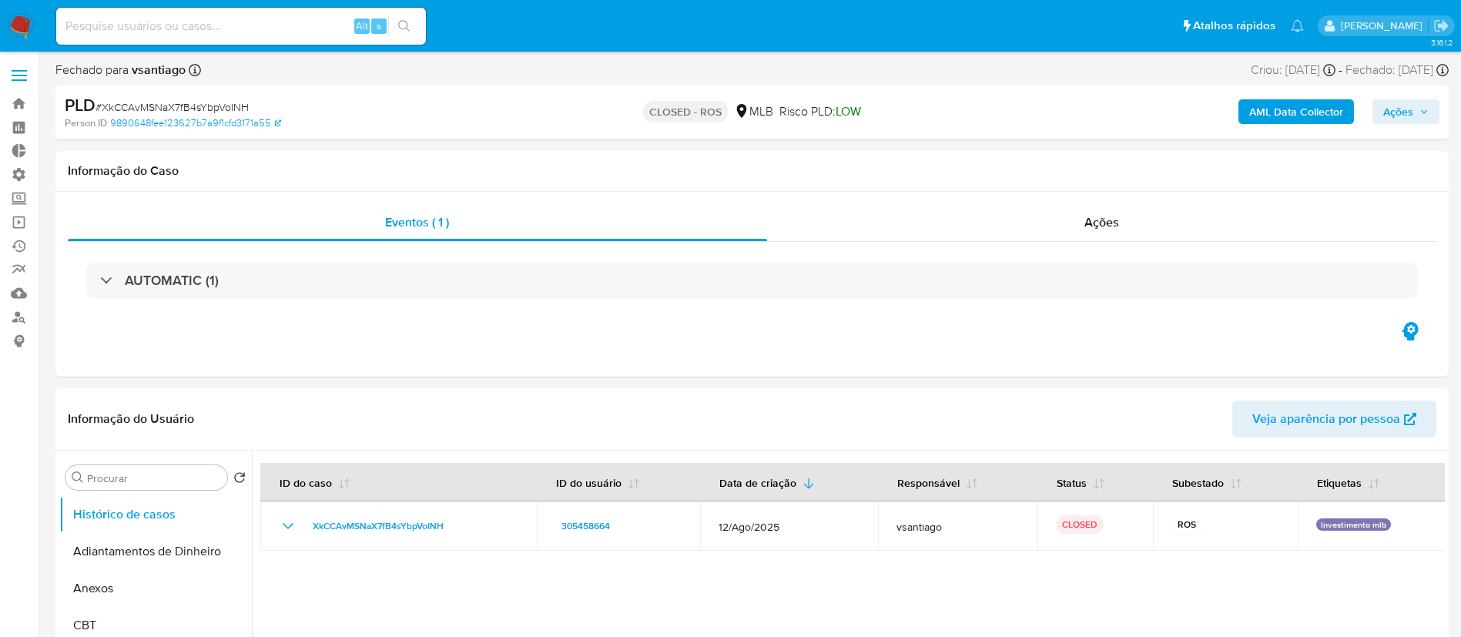
select select "10"
